Goal: Task Accomplishment & Management: Manage account settings

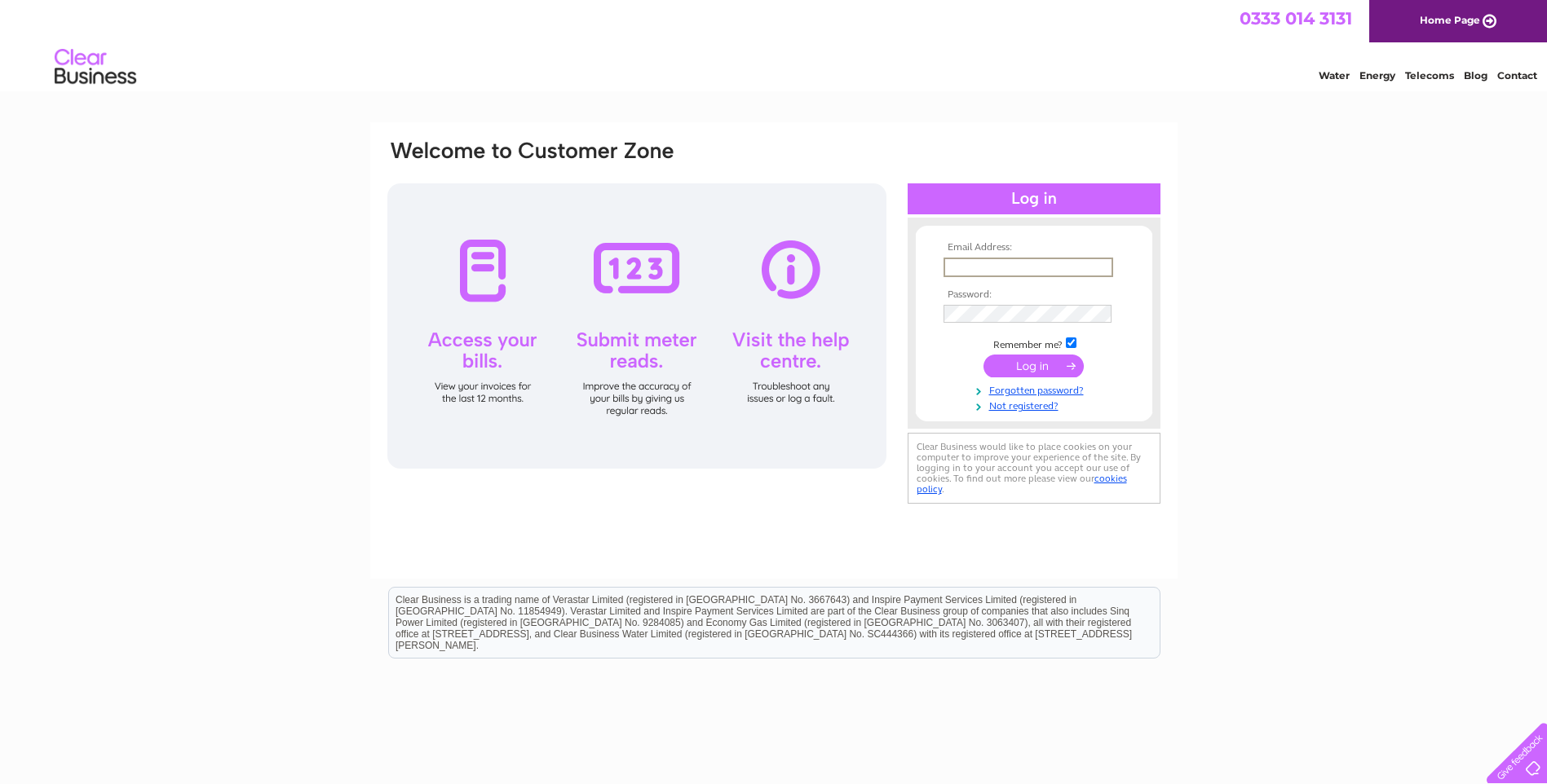
click at [969, 263] on input "text" at bounding box center [1028, 267] width 170 height 19
type input "accounts@wdco.co.uk"
click at [1051, 366] on input "submit" at bounding box center [1033, 365] width 100 height 23
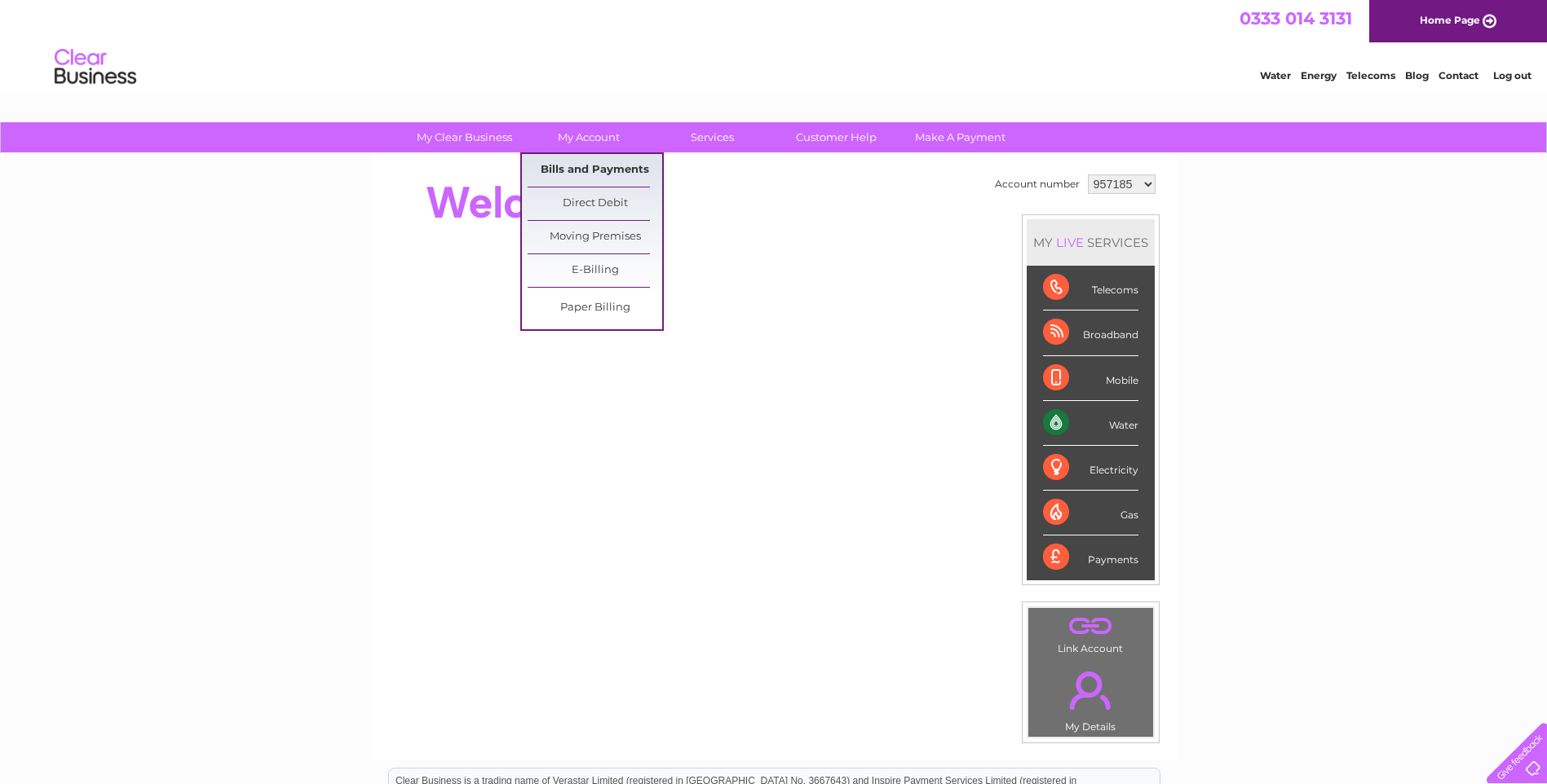
click at [586, 164] on link "Bills and Payments" at bounding box center [595, 170] width 134 height 33
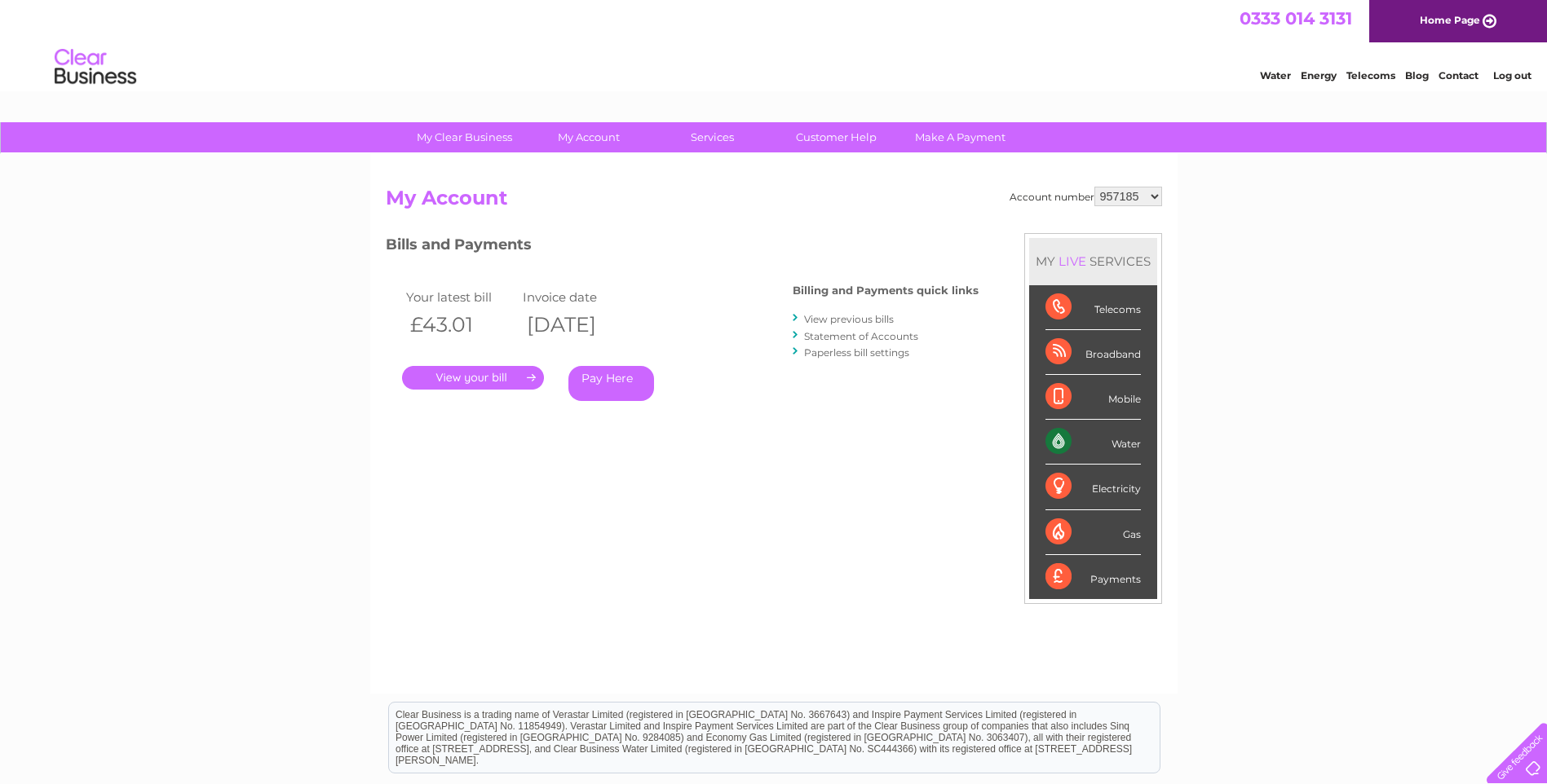
click at [1155, 194] on select "957185 1079112 1079117 1079120 1139191 1141220 1147536" at bounding box center [1128, 196] width 68 height 19
select select "1079117"
click at [1094, 186] on select "957185 1079112 1079117 1079120 1139191 1141220 1147536" at bounding box center [1128, 196] width 68 height 19
click at [486, 372] on link "." at bounding box center [473, 378] width 142 height 24
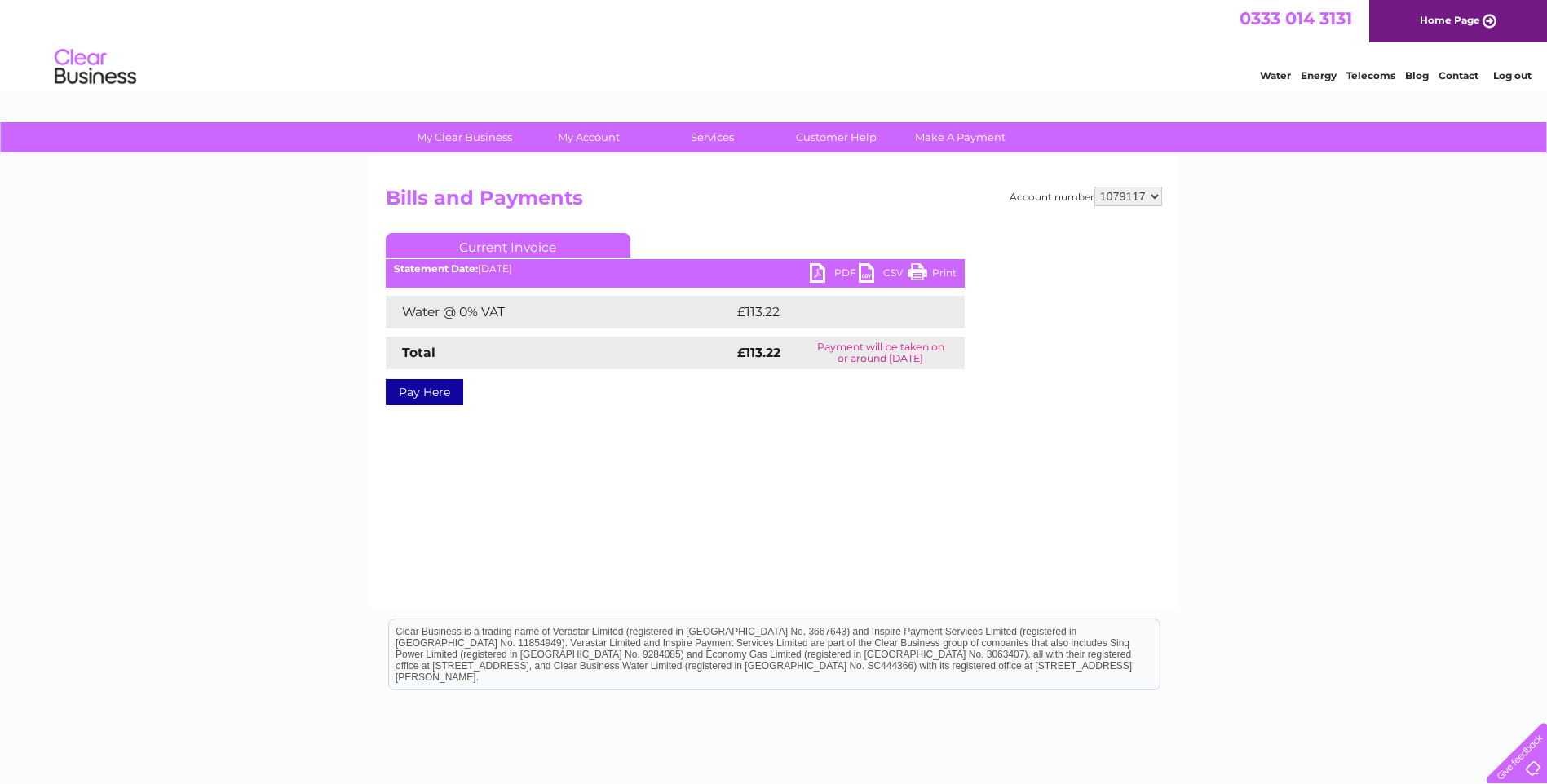
click at [815, 269] on link "PDF" at bounding box center [834, 275] width 49 height 24
click at [1154, 196] on select "957185 1079112 1079117 1079120 1139191 1141220 1147536" at bounding box center [1128, 196] width 68 height 19
select select "1079120"
click at [1094, 186] on select "957185 1079112 1079117 1079120 1139191 1141220 1147536" at bounding box center [1128, 196] width 68 height 19
click at [818, 274] on link "PDF" at bounding box center [834, 275] width 49 height 24
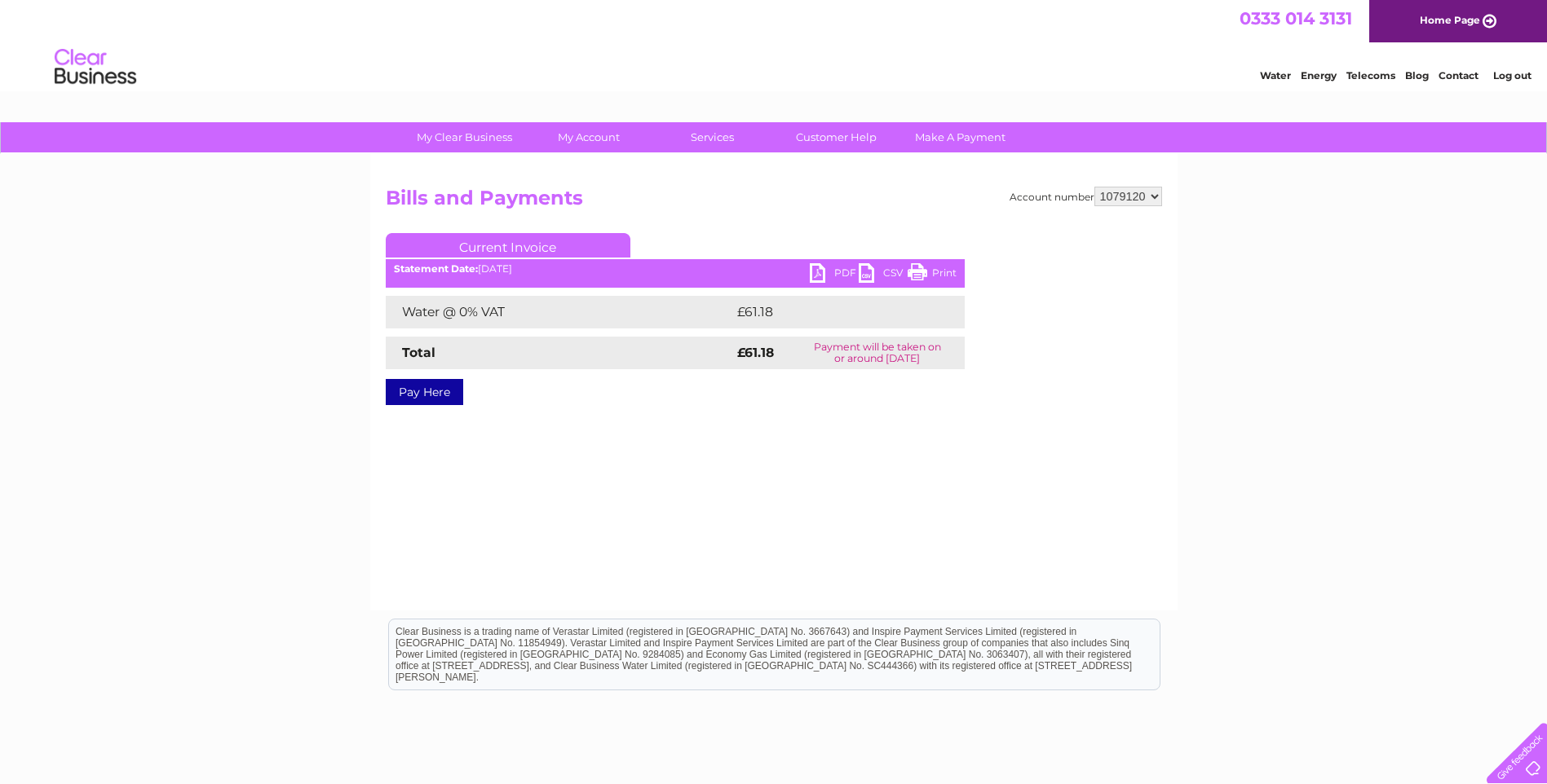
click at [1156, 196] on select "957185 1079112 1079117 1079120 1139191 1141220 1147536" at bounding box center [1128, 196] width 68 height 19
select select "1079112"
click at [1094, 186] on select "957185 1079112 1079117 1079120 1139191 1141220 1147536" at bounding box center [1128, 196] width 68 height 19
click at [814, 274] on link "PDF" at bounding box center [834, 275] width 49 height 24
click at [1513, 75] on link "Log out" at bounding box center [1513, 76] width 39 height 13
